Goal: Task Accomplishment & Management: Manage account settings

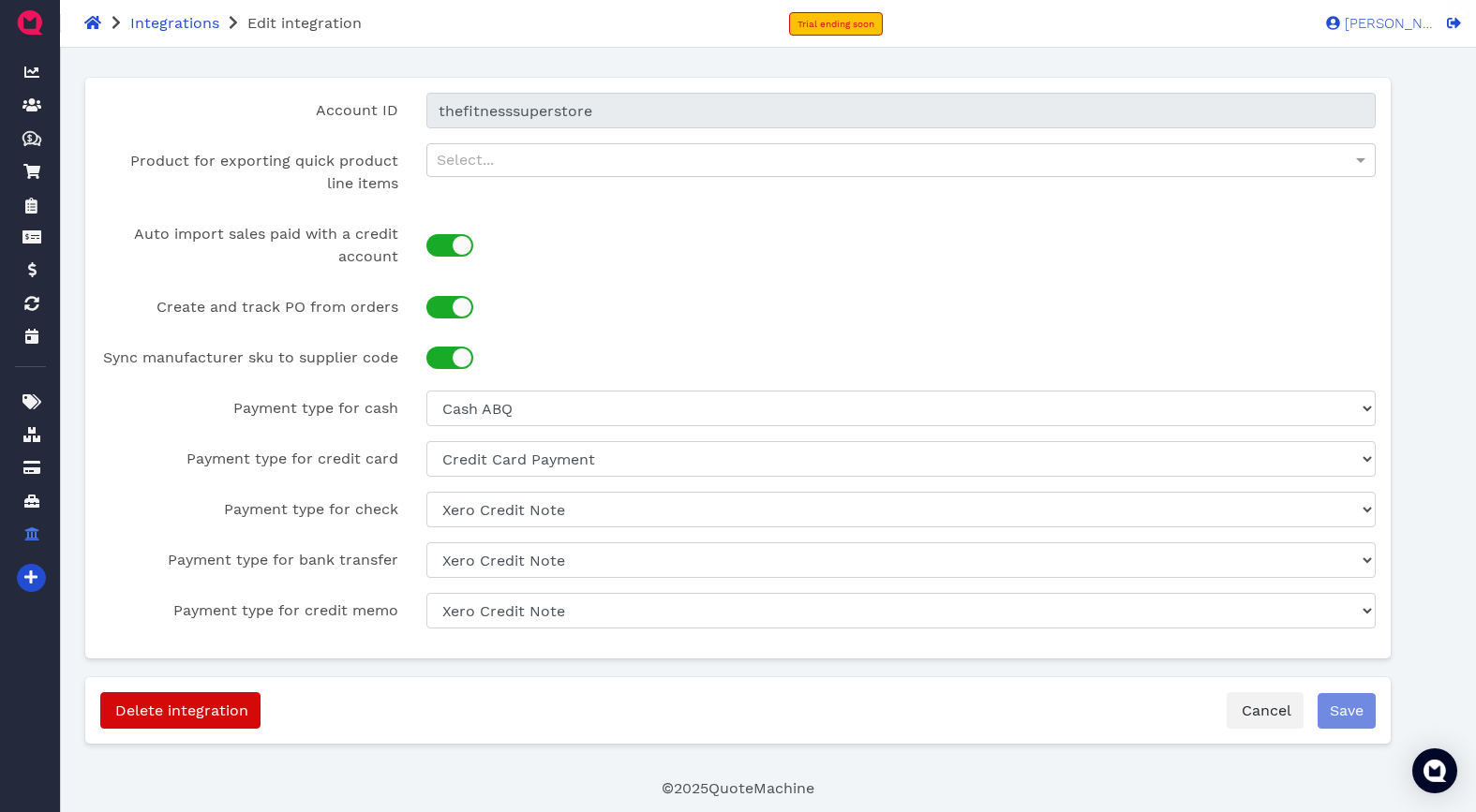
select select "8e7032da-7791-4a60-9147-19d156eccc14"
select select "2bb44e73-d52a-4ba9-9646-d929e3fa423e"
select select "171226a6-5c44-4fc7-968a-67b4a0c904d4"
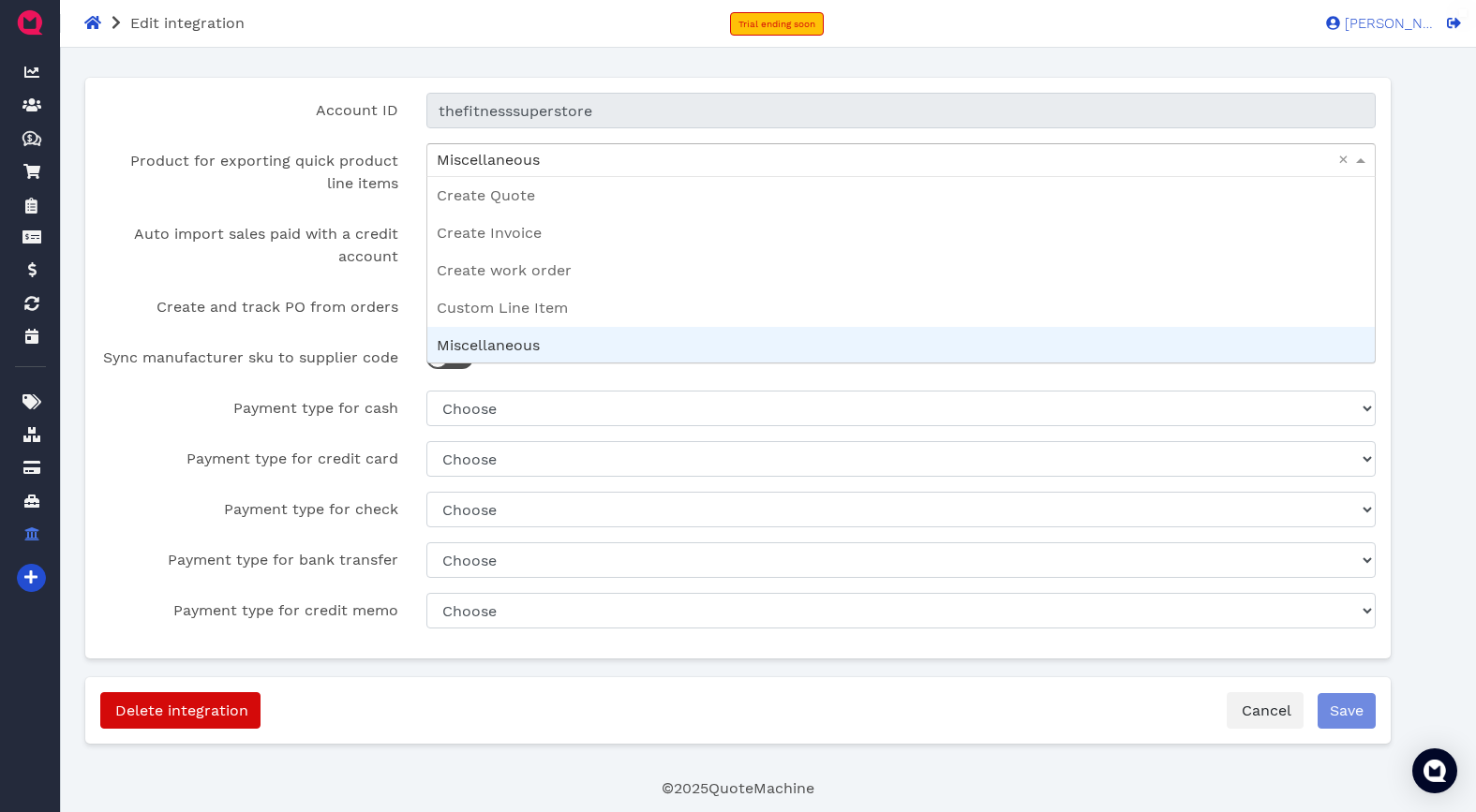
click at [584, 162] on div "Miscellaneous" at bounding box center [901, 160] width 949 height 32
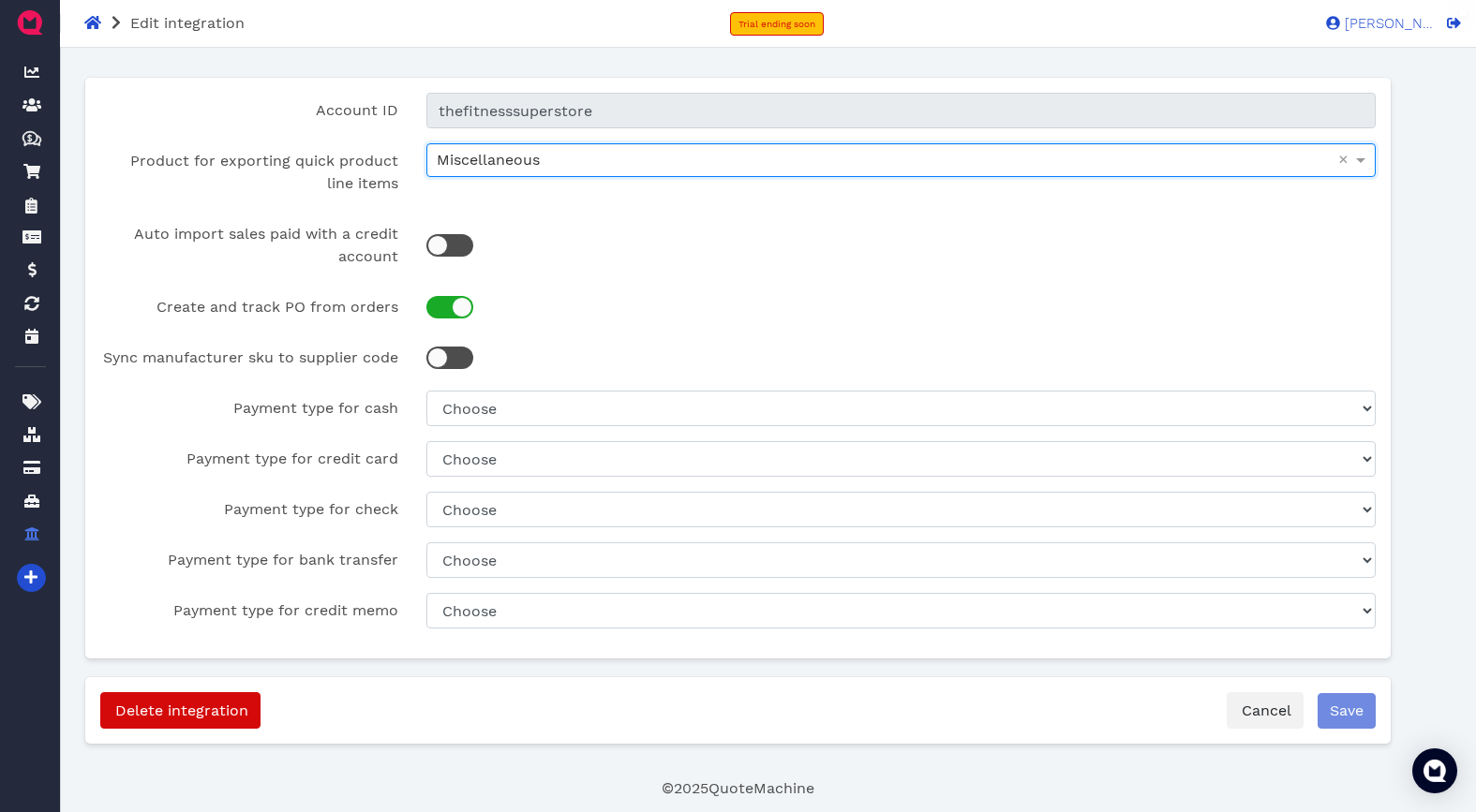
click at [646, 299] on div at bounding box center [901, 307] width 979 height 36
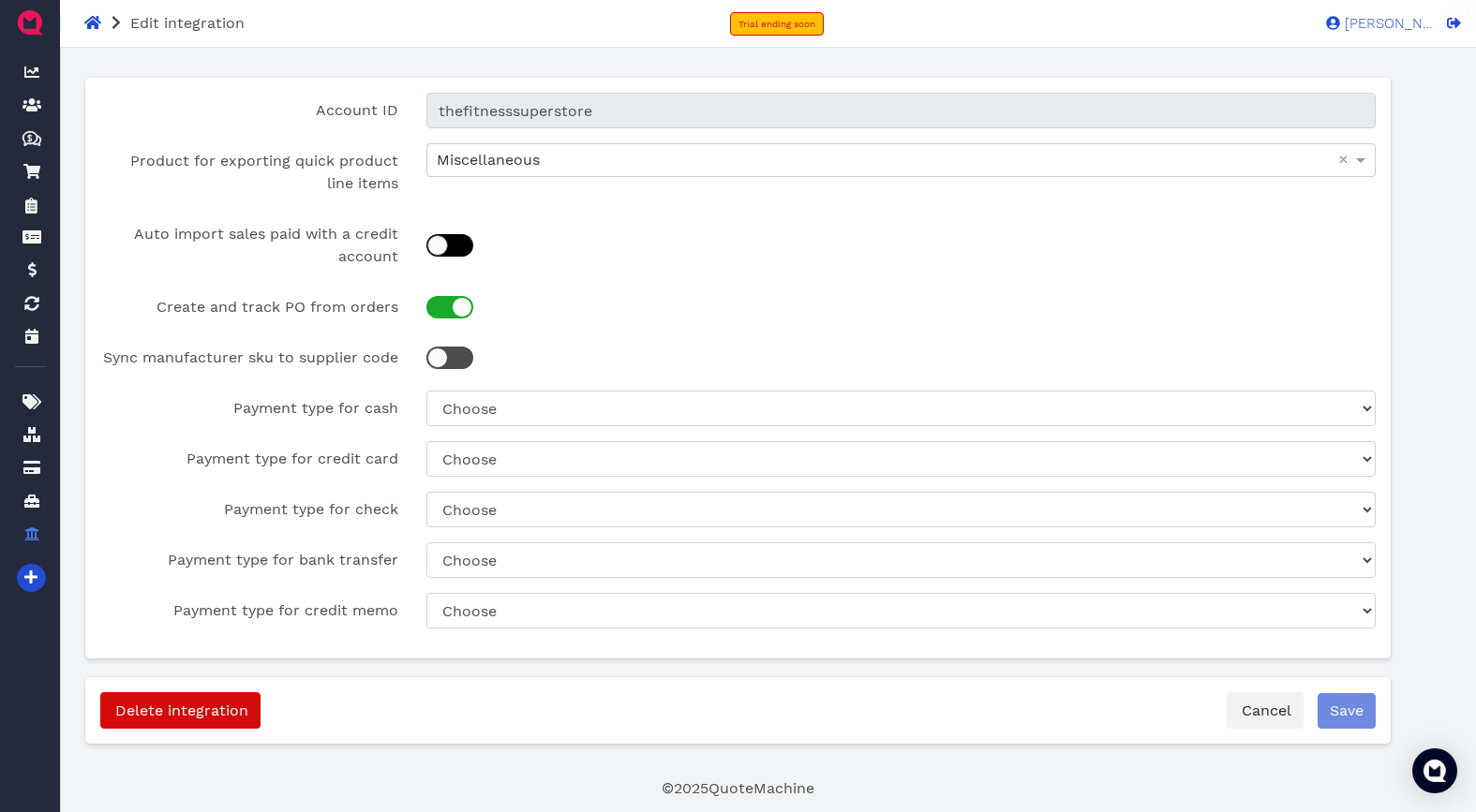
click at [440, 249] on div at bounding box center [437, 245] width 20 height 20
checkbox input "true"
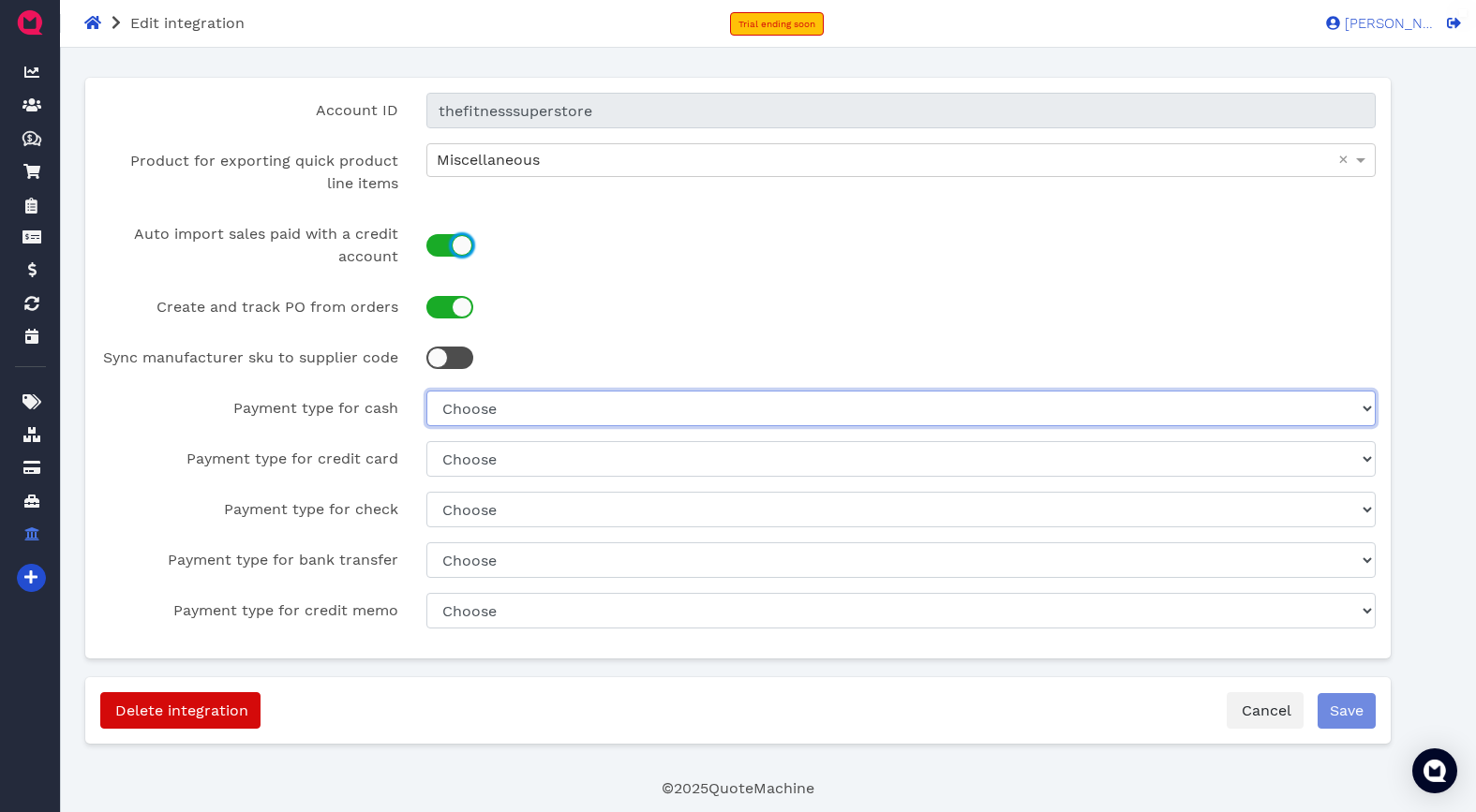
click at [521, 406] on select "Choose Xero Credit Note Credit Card Payment Cash ABQ Cash EP Xero" at bounding box center [901, 408] width 950 height 36
select select "8e7032da-7791-4a60-9147-19d156eccc14"
click at [426, 391] on select "Choose Xero Credit Note Credit Card Payment Cash ABQ Cash EP Xero" at bounding box center [901, 408] width 950 height 36
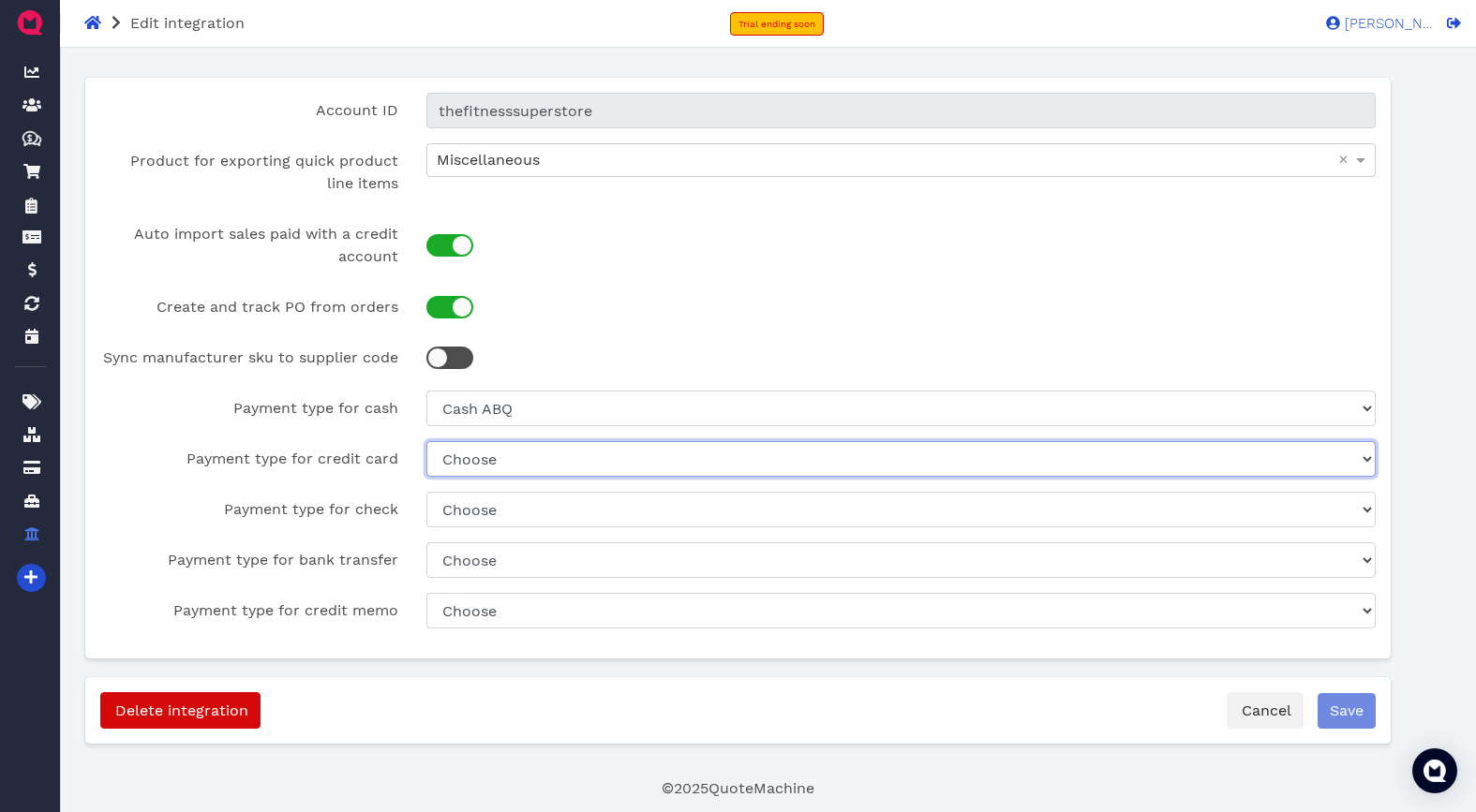
click at [514, 472] on select "Choose Xero Credit Note Credit Card Payment Cash ABQ Cash EP Xero" at bounding box center [901, 459] width 950 height 36
select select "2bb44e73-d52a-4ba9-9646-d929e3fa423e"
click at [426, 441] on select "Choose Xero Credit Note Credit Card Payment Cash ABQ Cash EP Xero" at bounding box center [901, 459] width 950 height 36
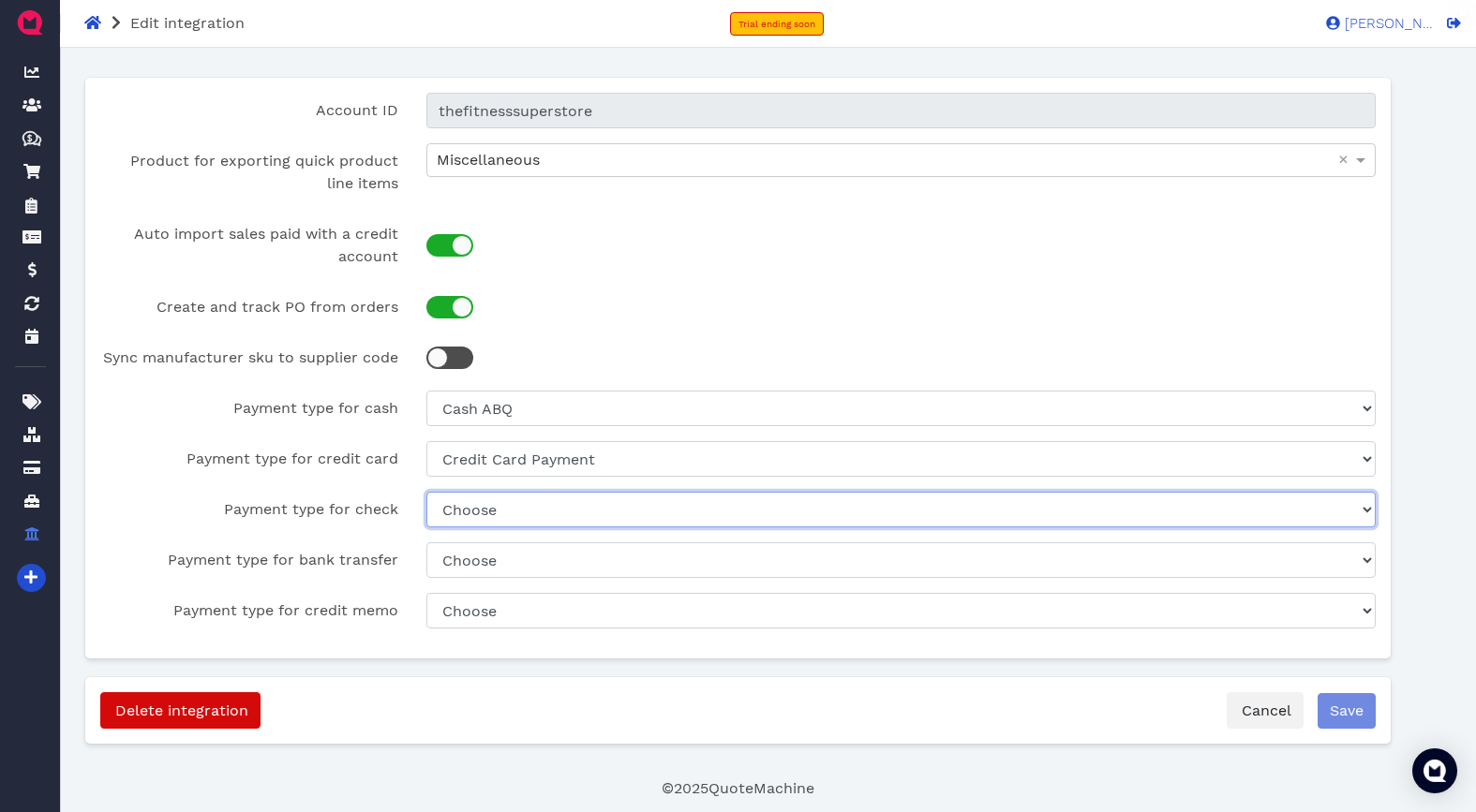
click at [501, 515] on select "Choose Xero Credit Note Credit Card Payment Cash ABQ Cash EP Xero" at bounding box center [901, 509] width 950 height 36
select select "171226a6-5c44-4fc7-968a-67b4a0c904d4"
click at [426, 492] on select "Choose Xero Credit Note Credit Card Payment Cash ABQ Cash EP Xero" at bounding box center [901, 509] width 950 height 36
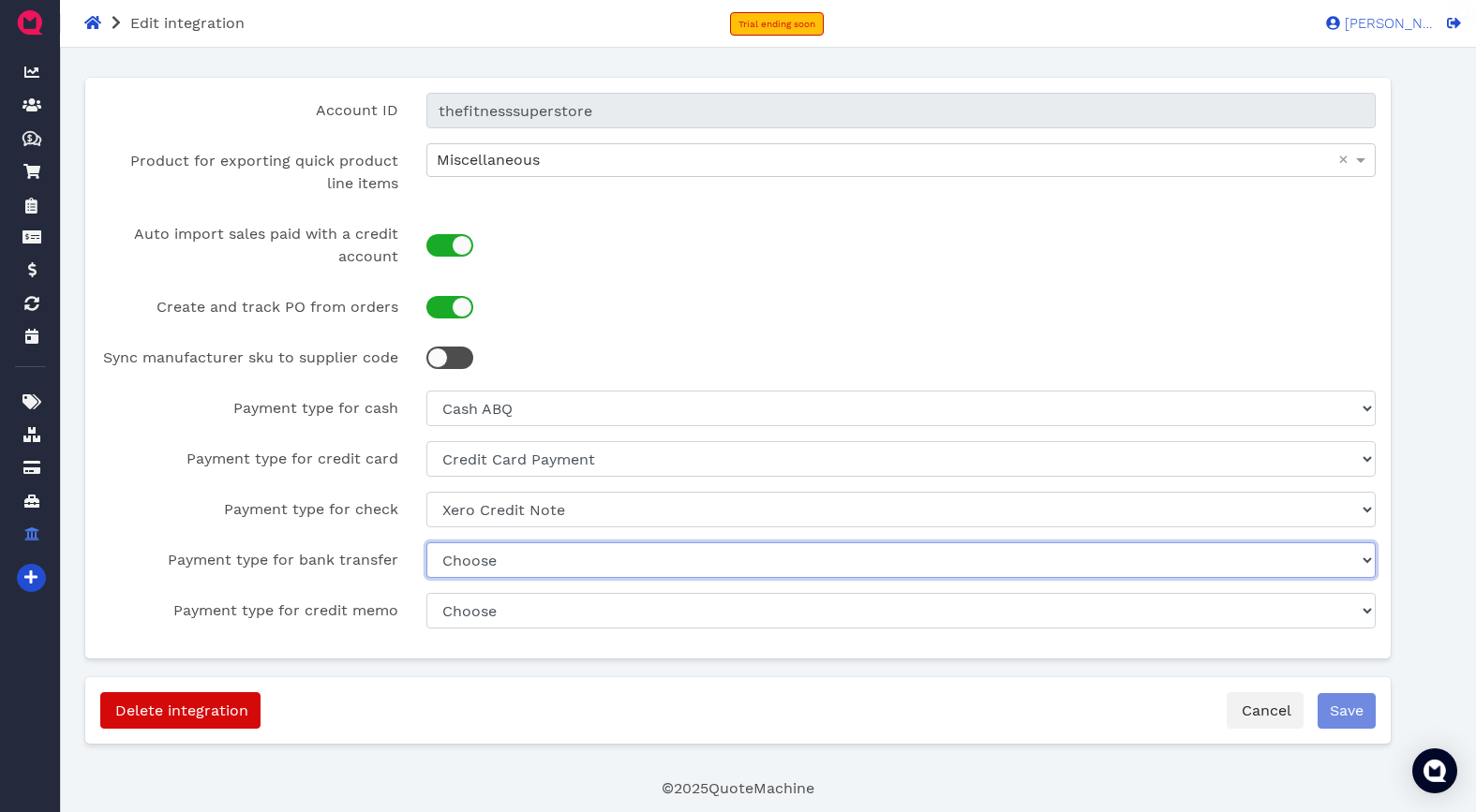
click at [497, 573] on select "Choose Xero Credit Note Credit Card Payment Cash ABQ Cash EP Xero" at bounding box center [901, 560] width 950 height 36
select select "171226a6-5c44-4fc7-968a-67b4a0c904d4"
click at [426, 543] on select "Choose Xero Credit Note Credit Card Payment Cash ABQ Cash EP Xero" at bounding box center [901, 560] width 950 height 36
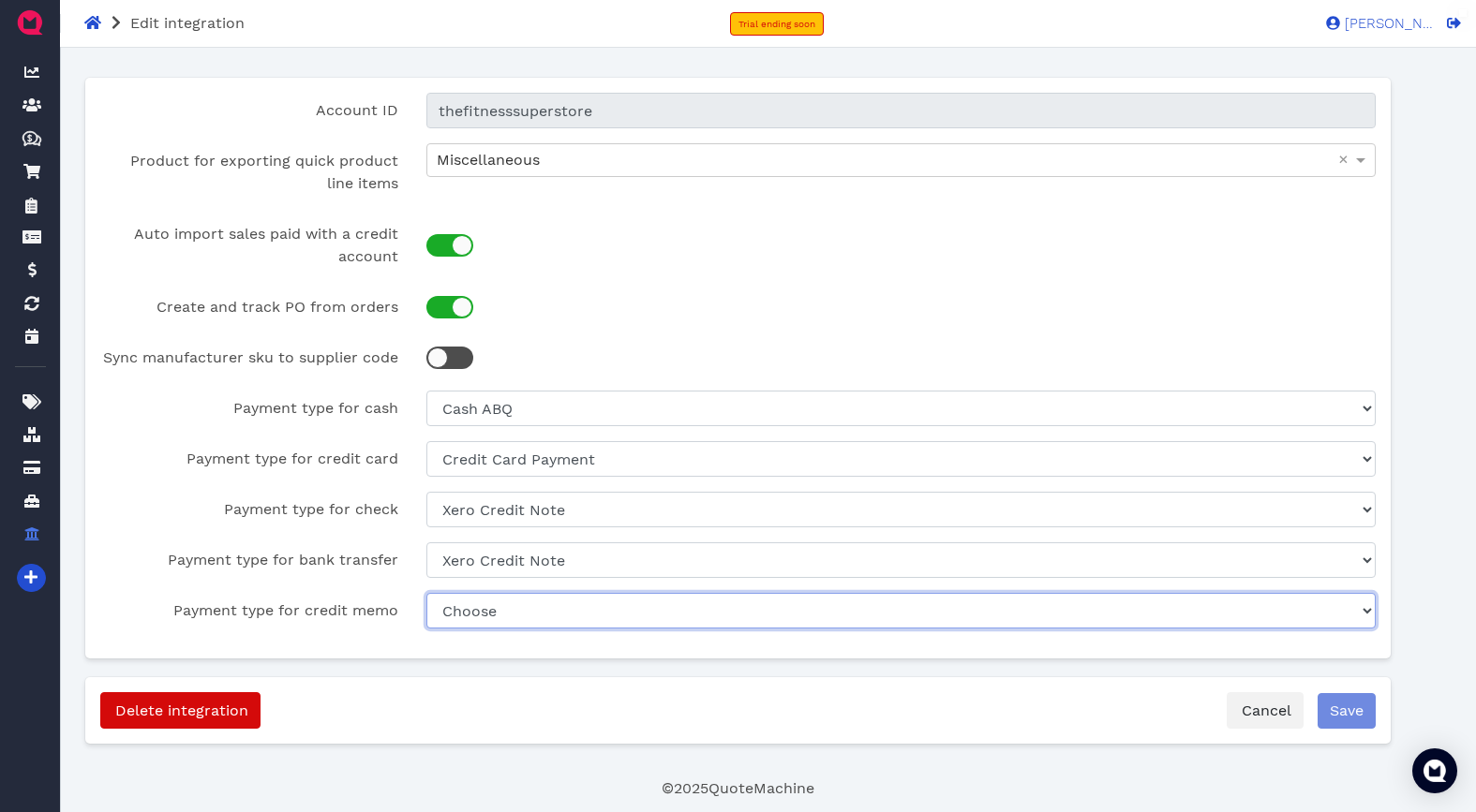
click at [528, 618] on select "Choose Xero Credit Note Credit Card Payment Cash ABQ Cash EP Xero" at bounding box center [901, 611] width 950 height 36
select select "171226a6-5c44-4fc7-968a-67b4a0c904d4"
click at [426, 593] on select "Choose Xero Credit Note Credit Card Payment Cash ABQ Cash EP Xero" at bounding box center [901, 611] width 950 height 36
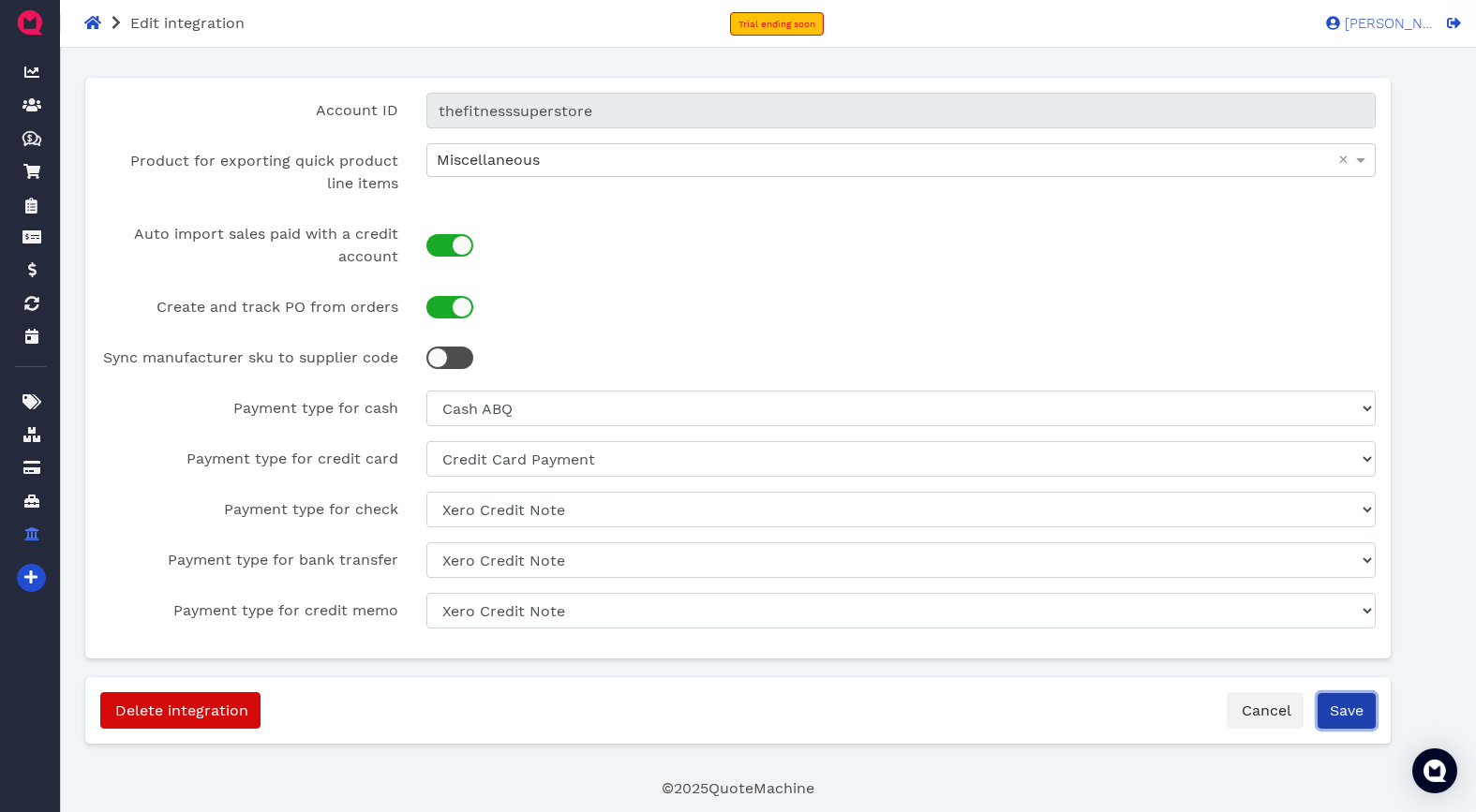
click at [1339, 716] on button "Save" at bounding box center [1346, 710] width 58 height 36
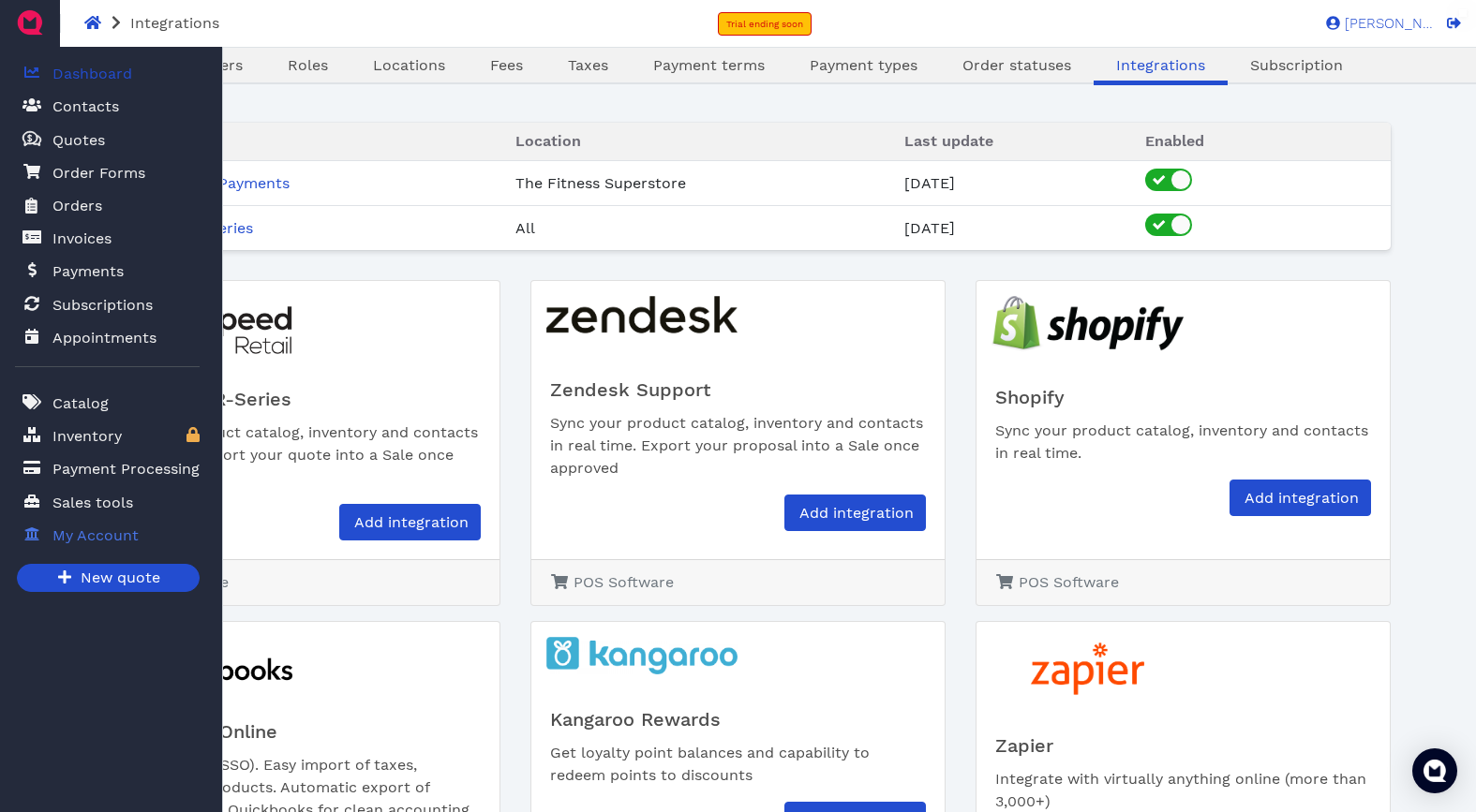
click at [76, 80] on span "Dashboard" at bounding box center [92, 74] width 79 height 22
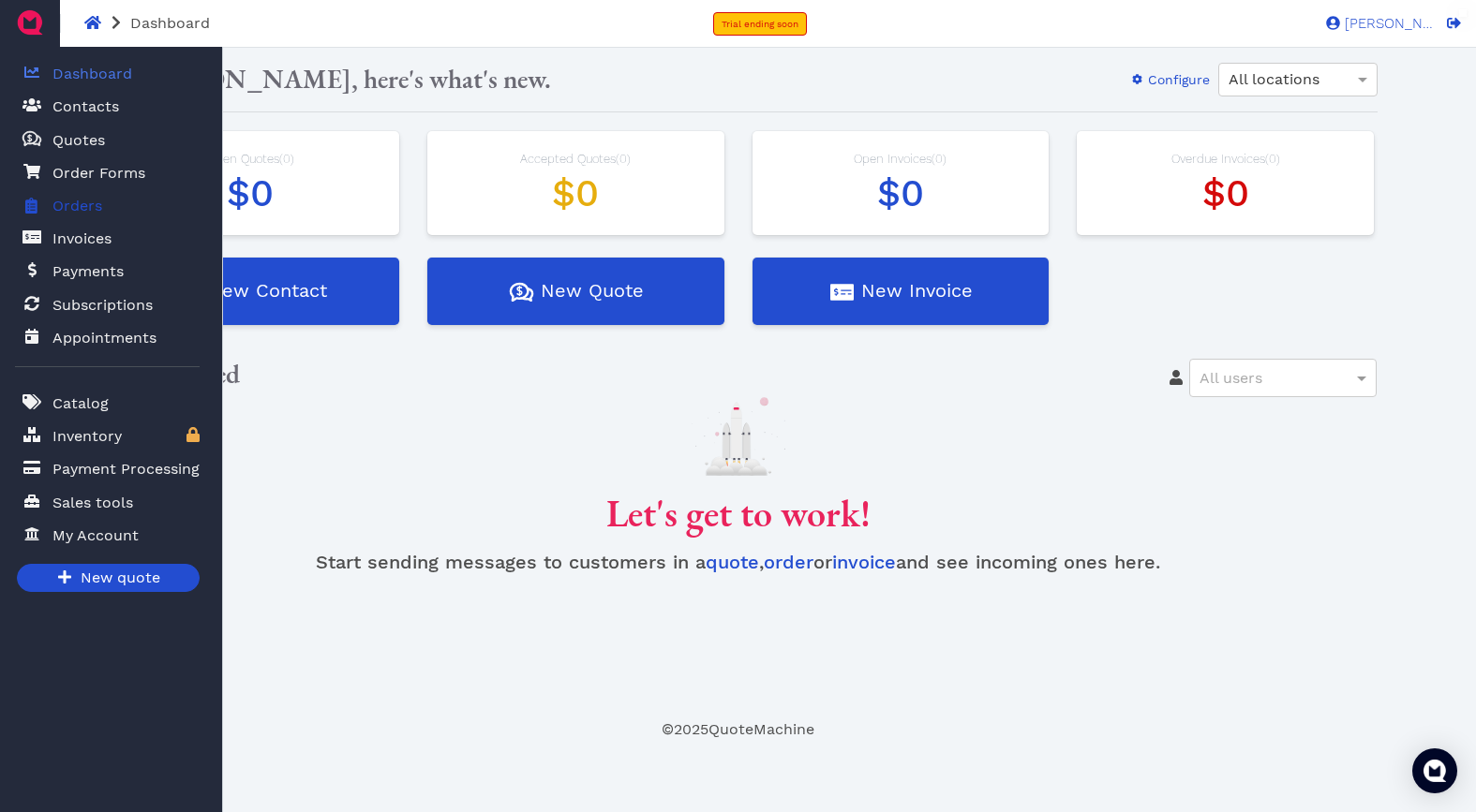
drag, startPoint x: 93, startPoint y: 142, endPoint x: 188, endPoint y: 189, distance: 106.0
click at [93, 142] on span "Quotes" at bounding box center [78, 140] width 52 height 22
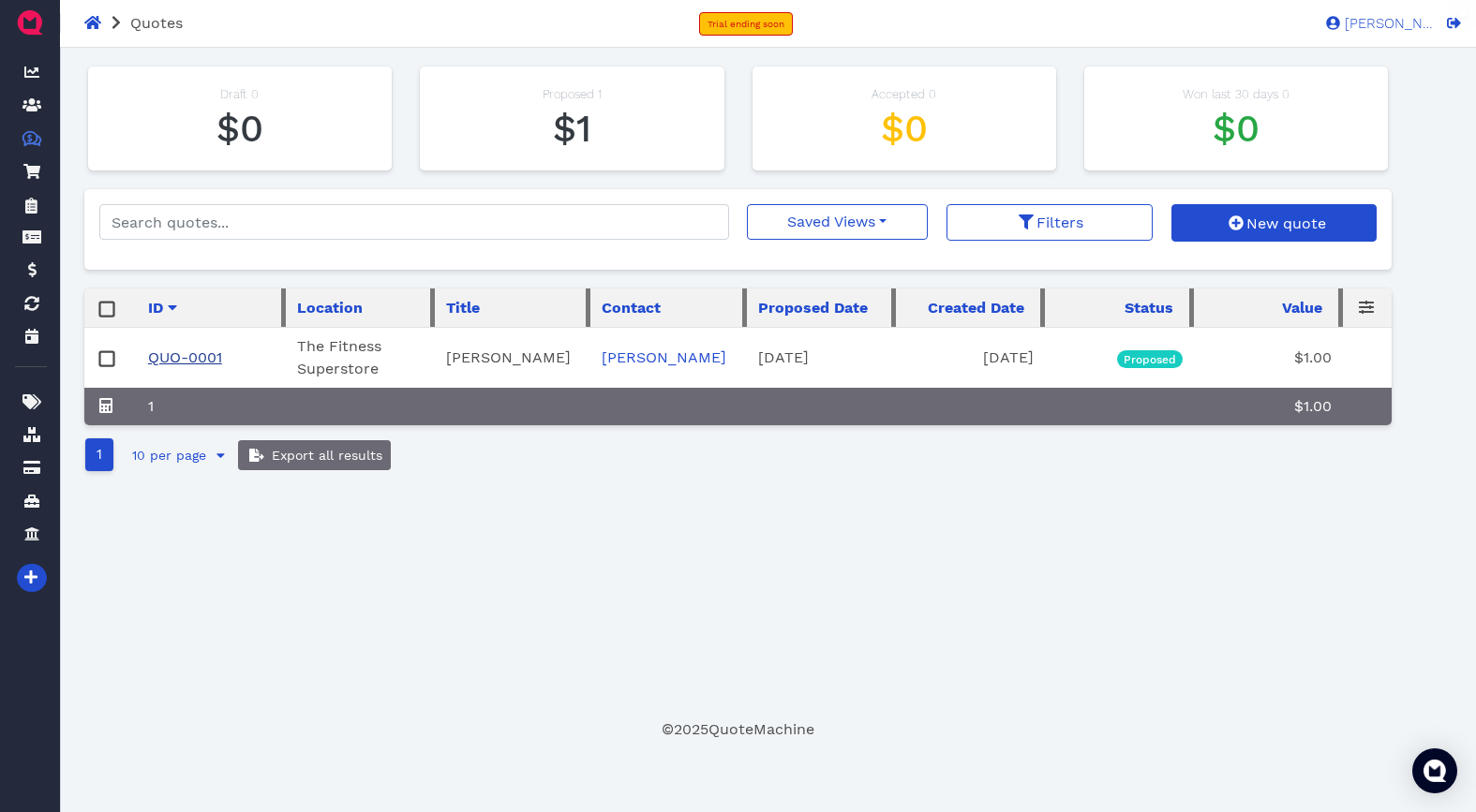
click at [198, 357] on link "QUO-0001" at bounding box center [185, 357] width 74 height 17
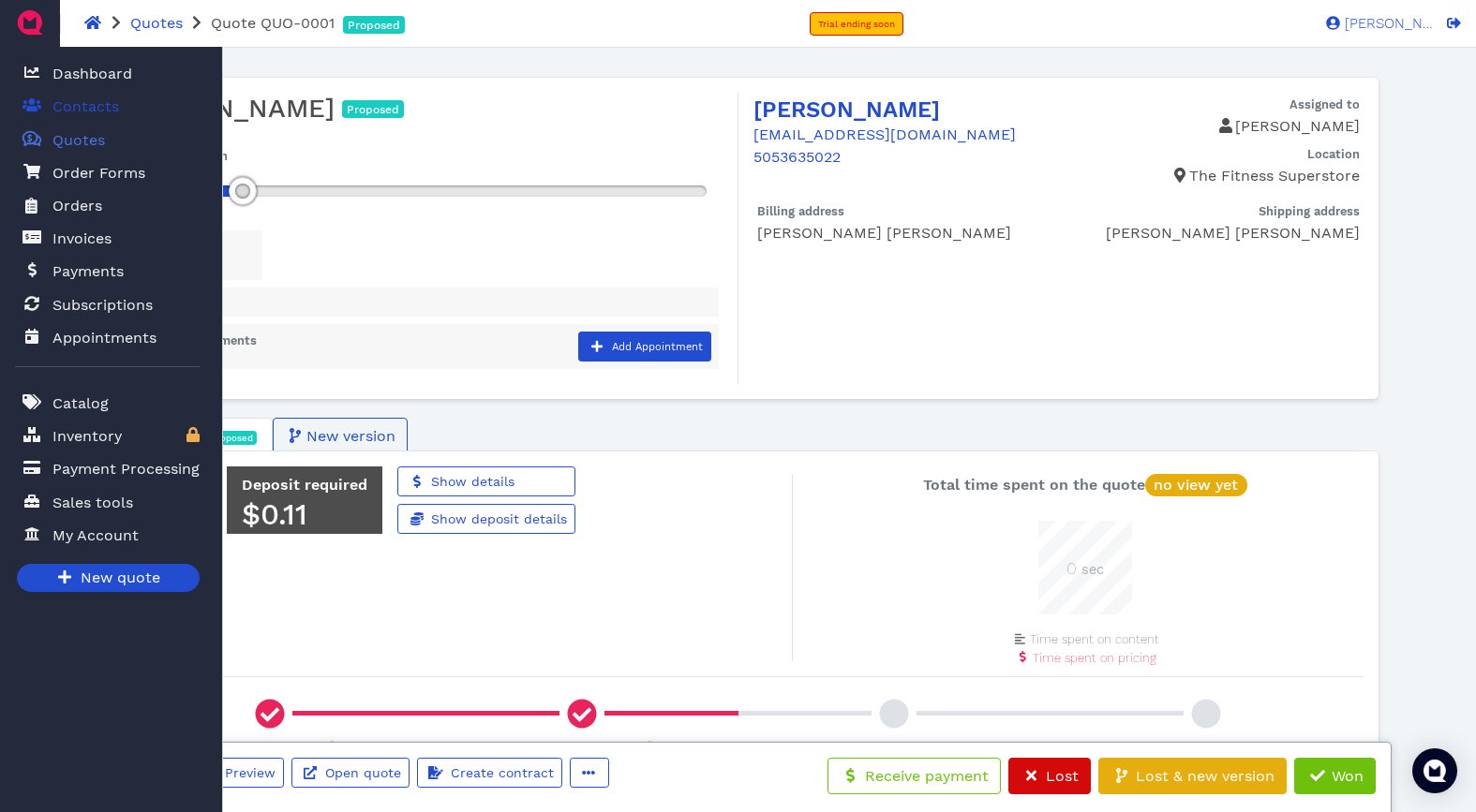
click at [88, 110] on span "Contacts" at bounding box center [85, 106] width 67 height 22
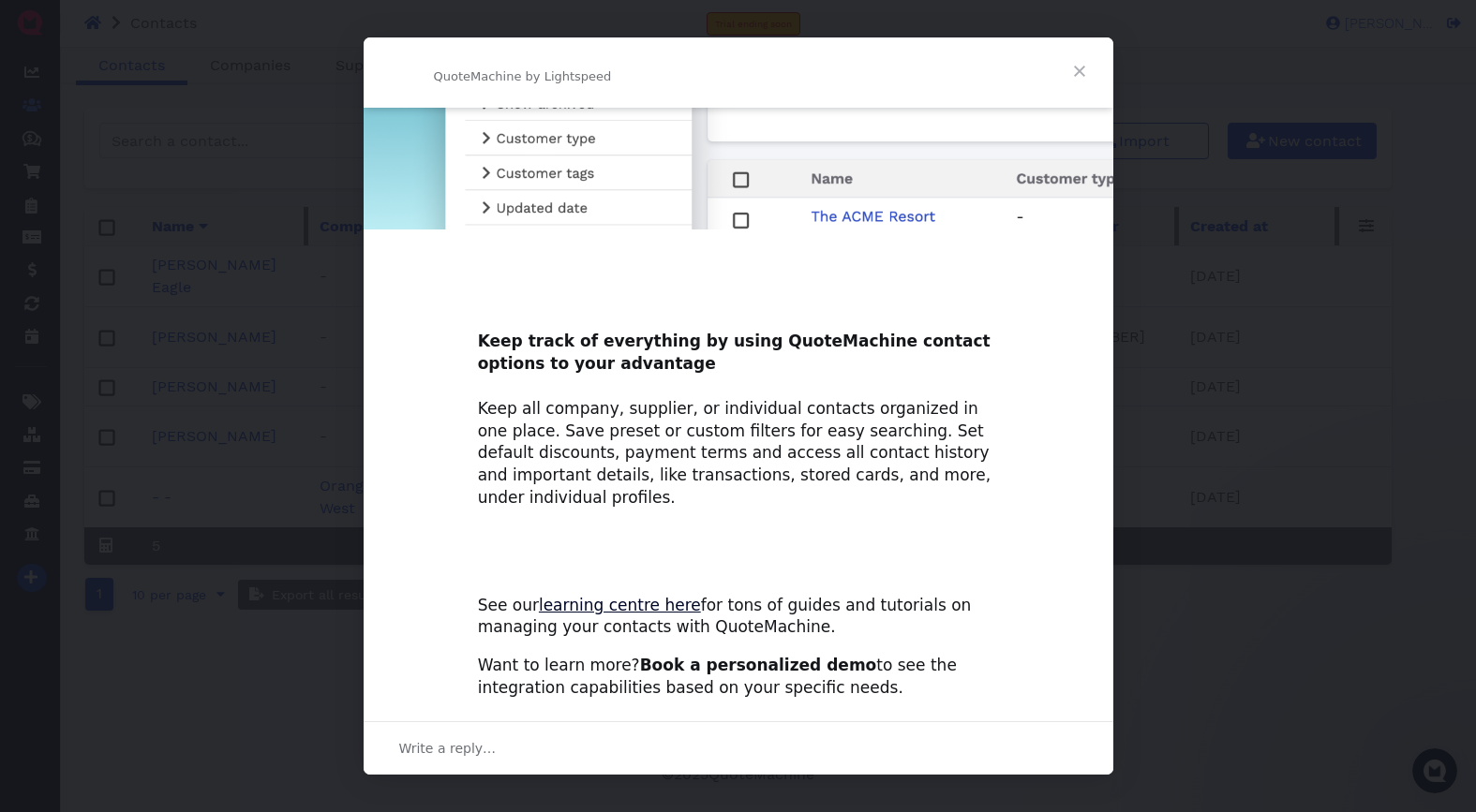
scroll to position [813, 0]
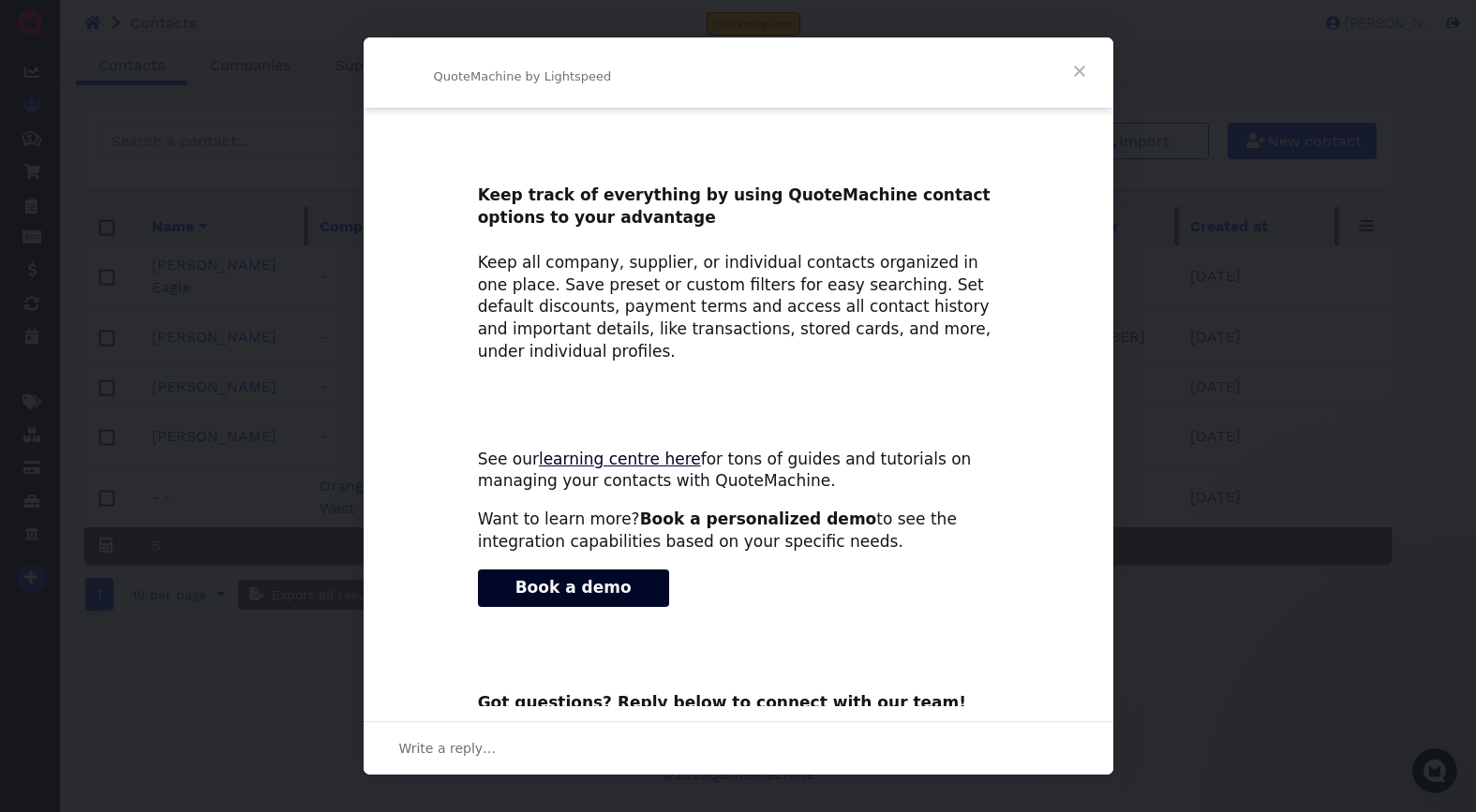
click at [1068, 77] on span "Close" at bounding box center [1079, 72] width 68 height 68
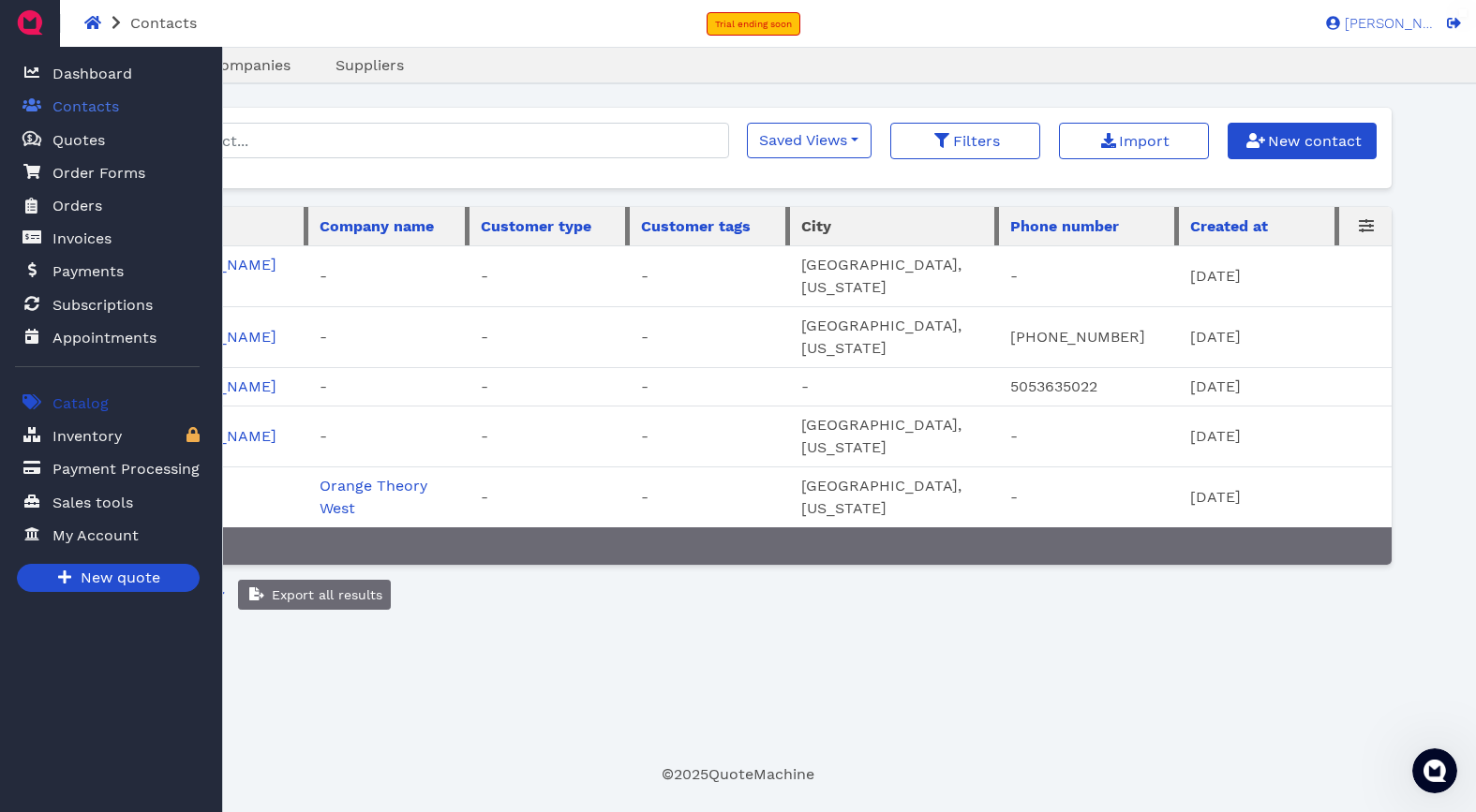
click at [93, 411] on span "Catalog" at bounding box center [80, 404] width 56 height 22
